Goal: Check status

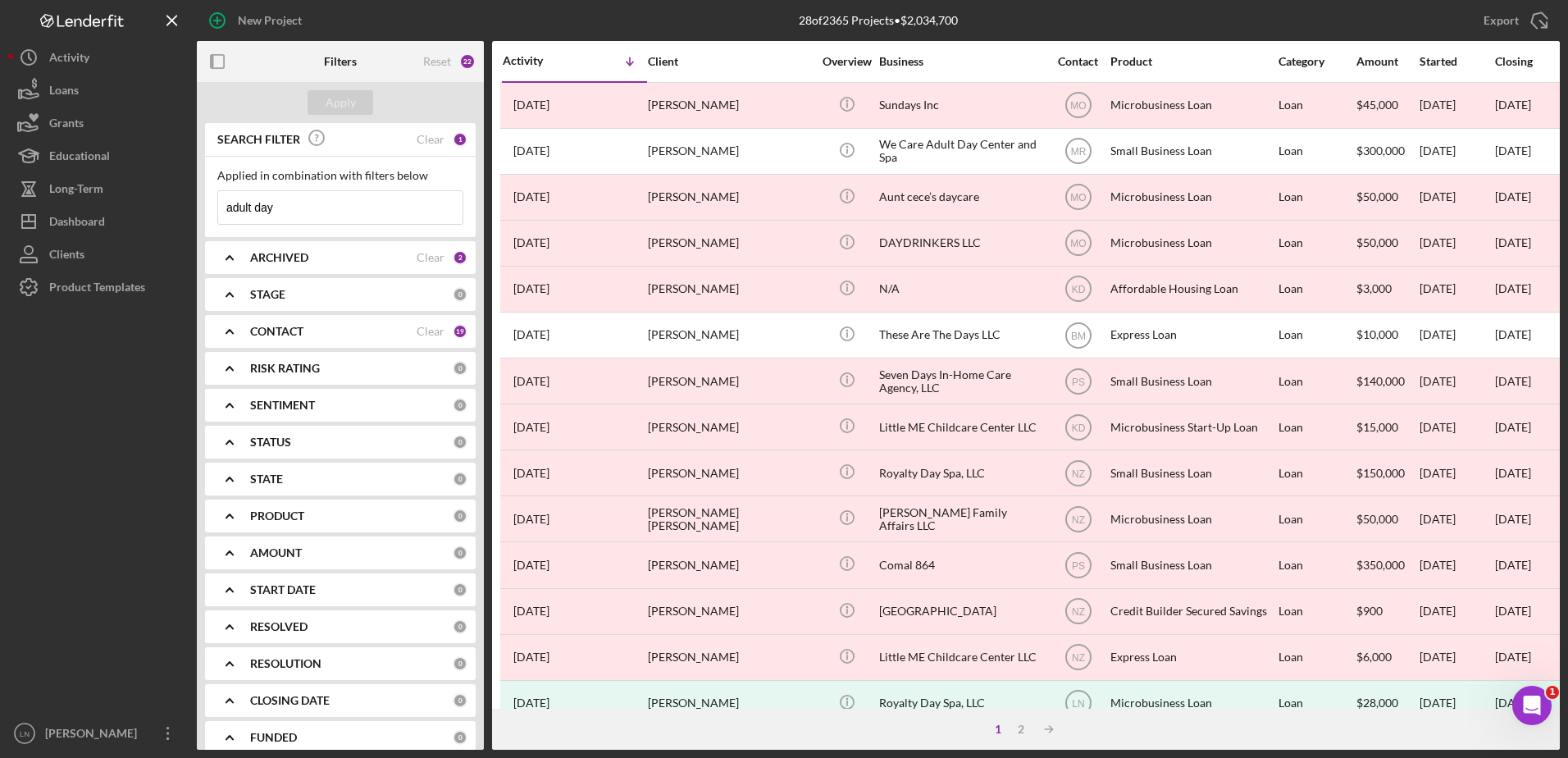
drag, startPoint x: 301, startPoint y: 206, endPoint x: 218, endPoint y: 205, distance: 83.0
click at [218, 205] on div "adult day Icon/Menu Close" at bounding box center [341, 207] width 246 height 35
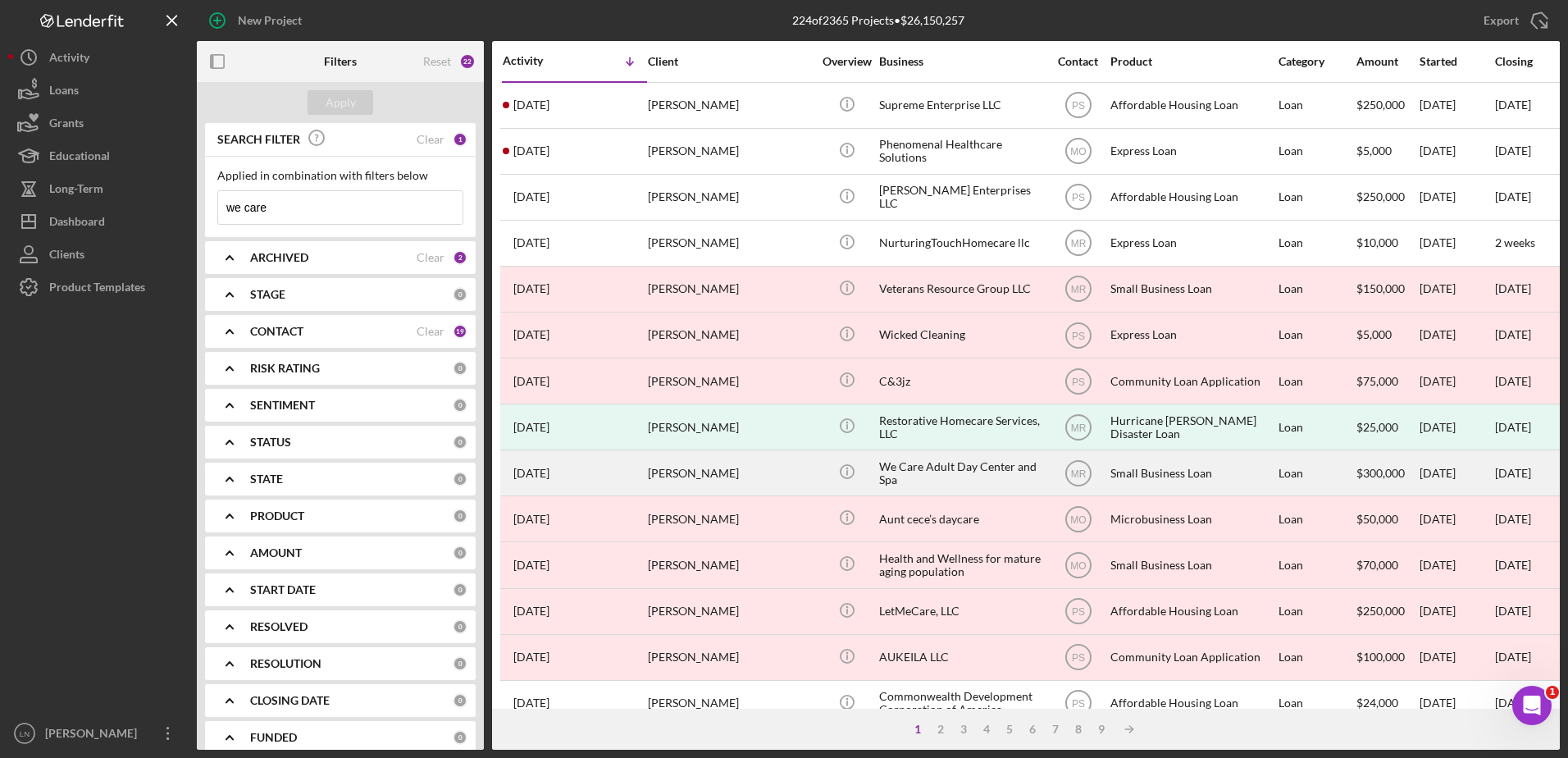
type input "we care"
click at [956, 473] on div "We Care Adult Day Center and Spa" at bounding box center [961, 473] width 164 height 44
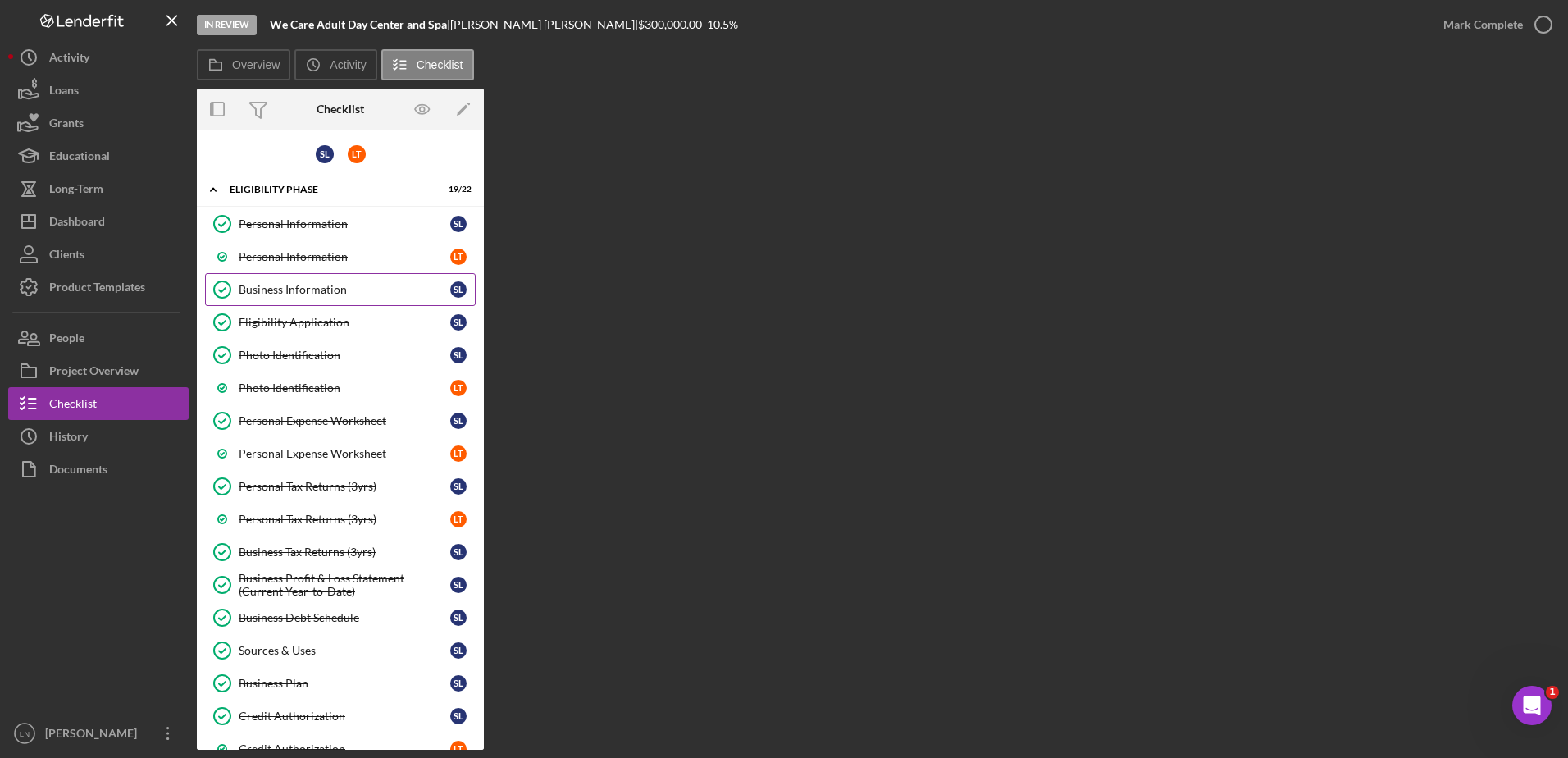
click at [353, 298] on link "Business Information Business Information S L" at bounding box center [340, 289] width 270 height 33
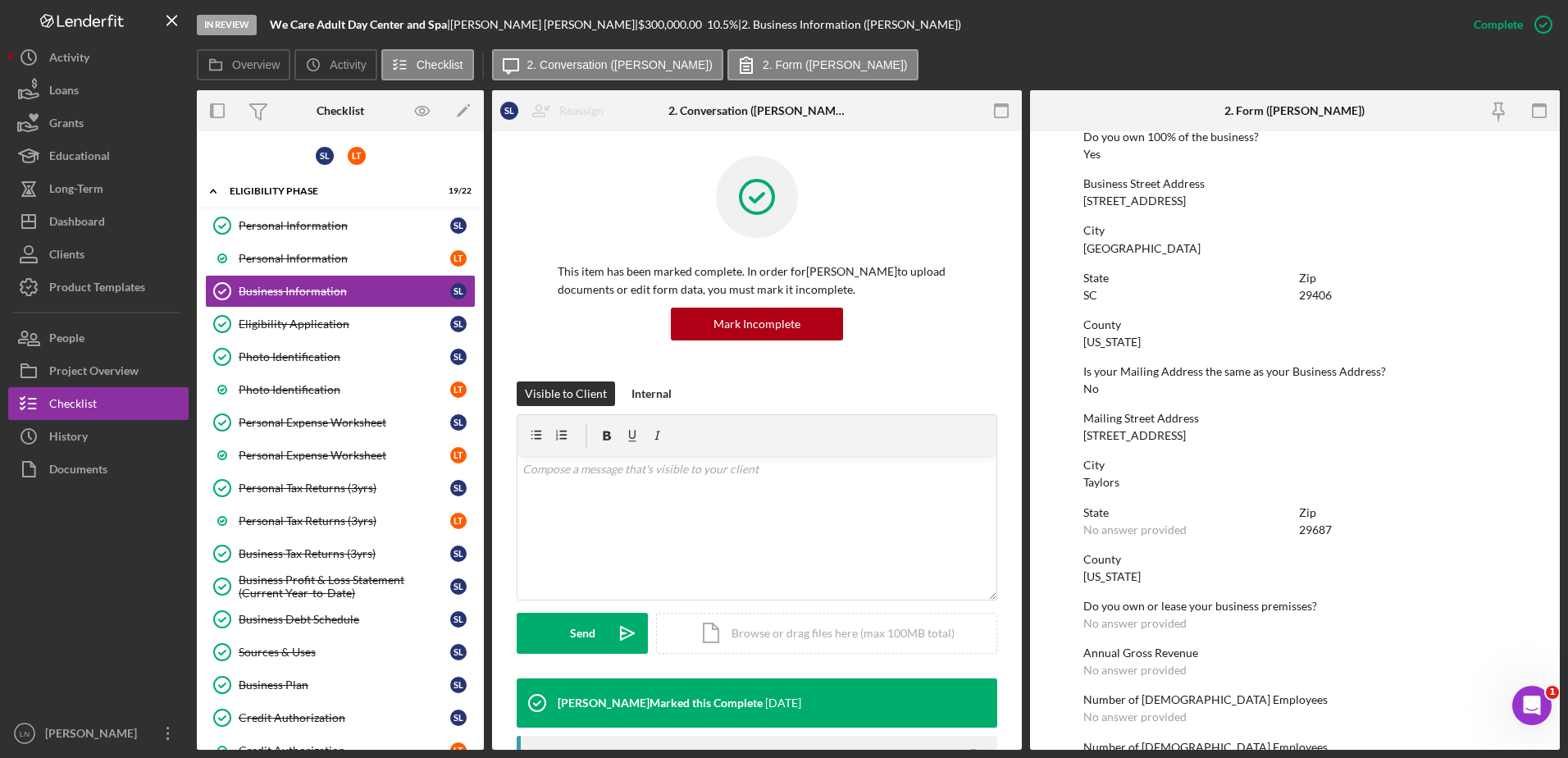
scroll to position [309, 0]
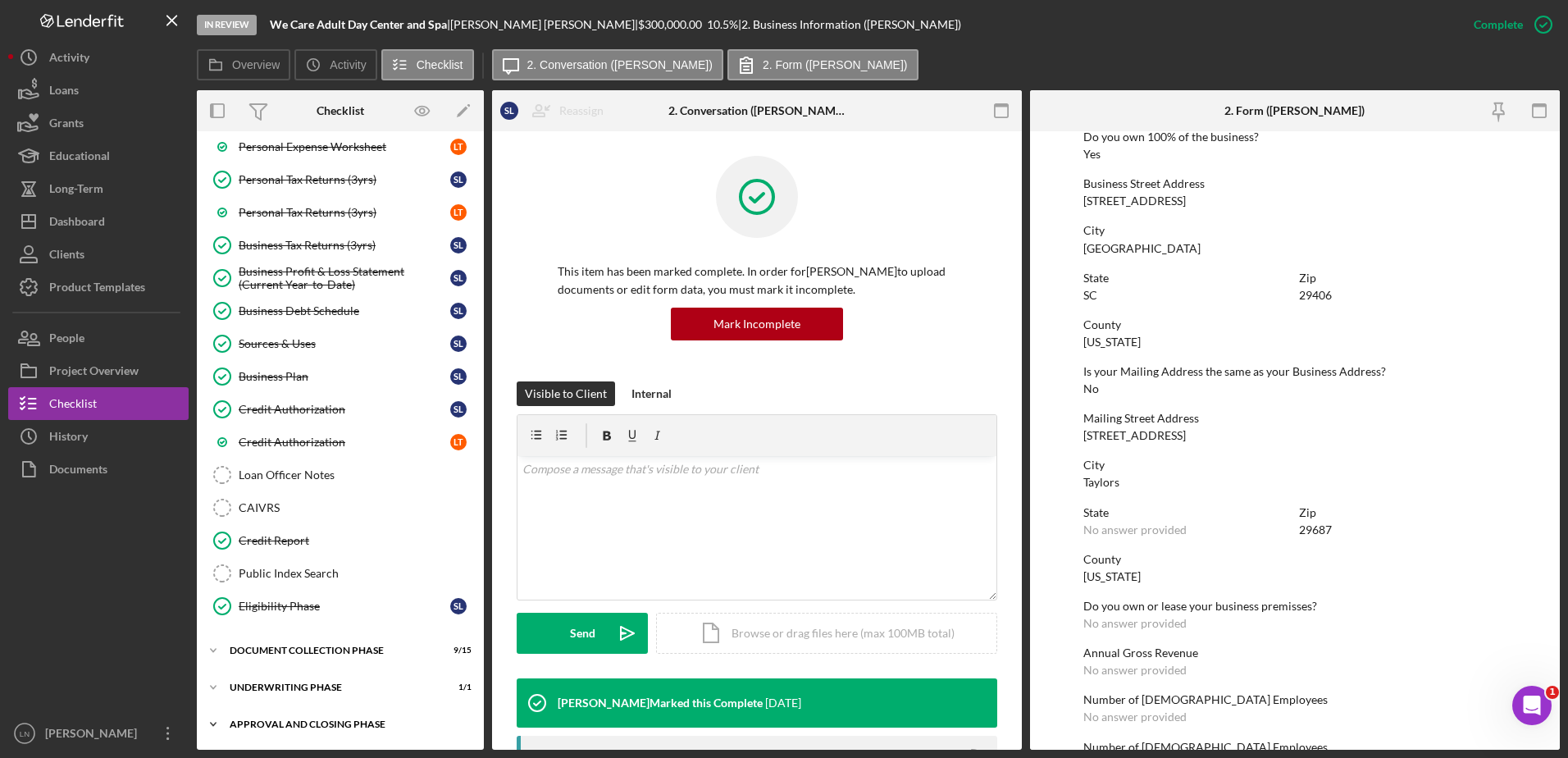
click at [334, 724] on div "Approval and Closing Phase" at bounding box center [346, 723] width 234 height 10
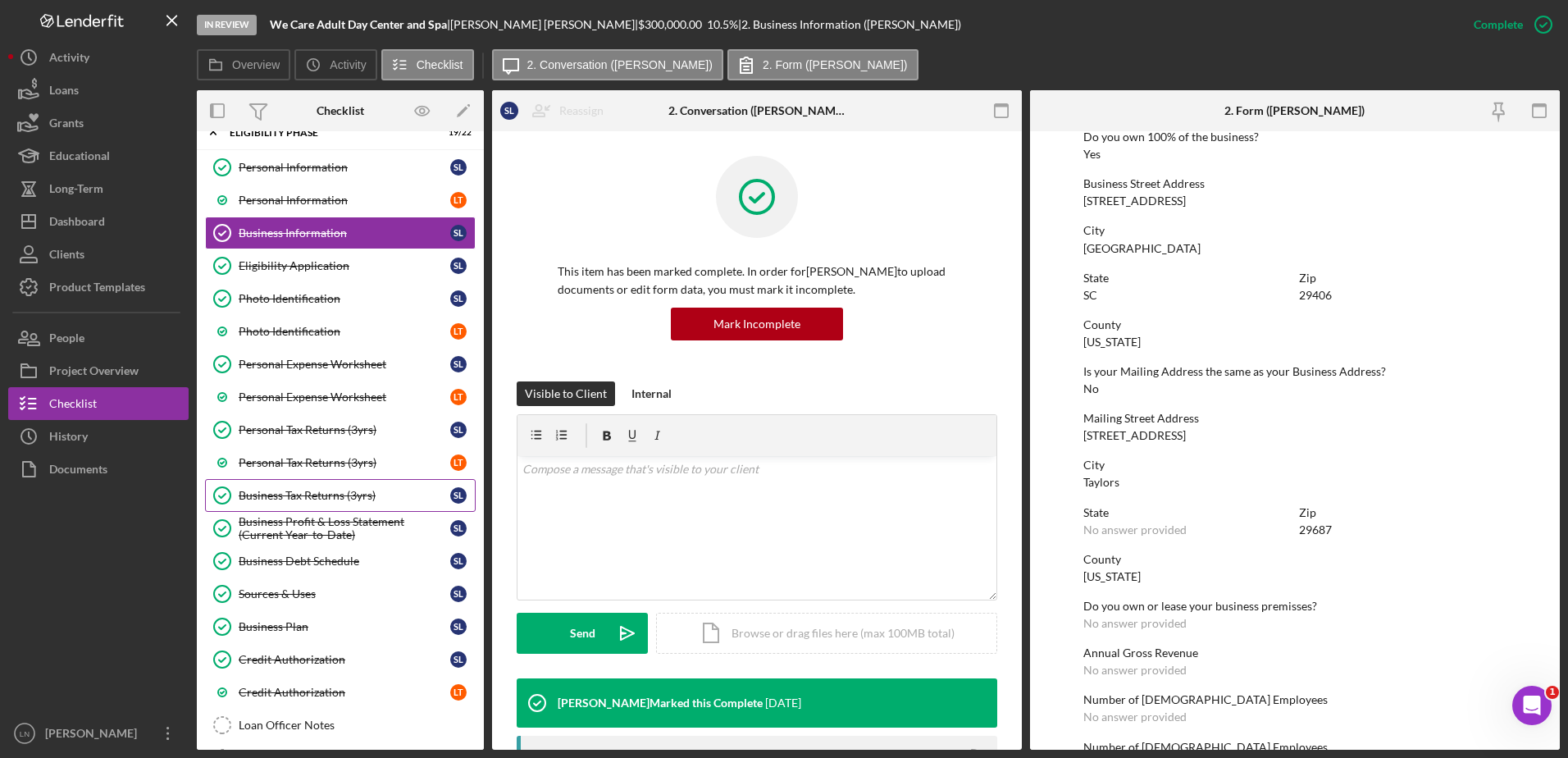
scroll to position [0, 0]
